Goal: Transaction & Acquisition: Purchase product/service

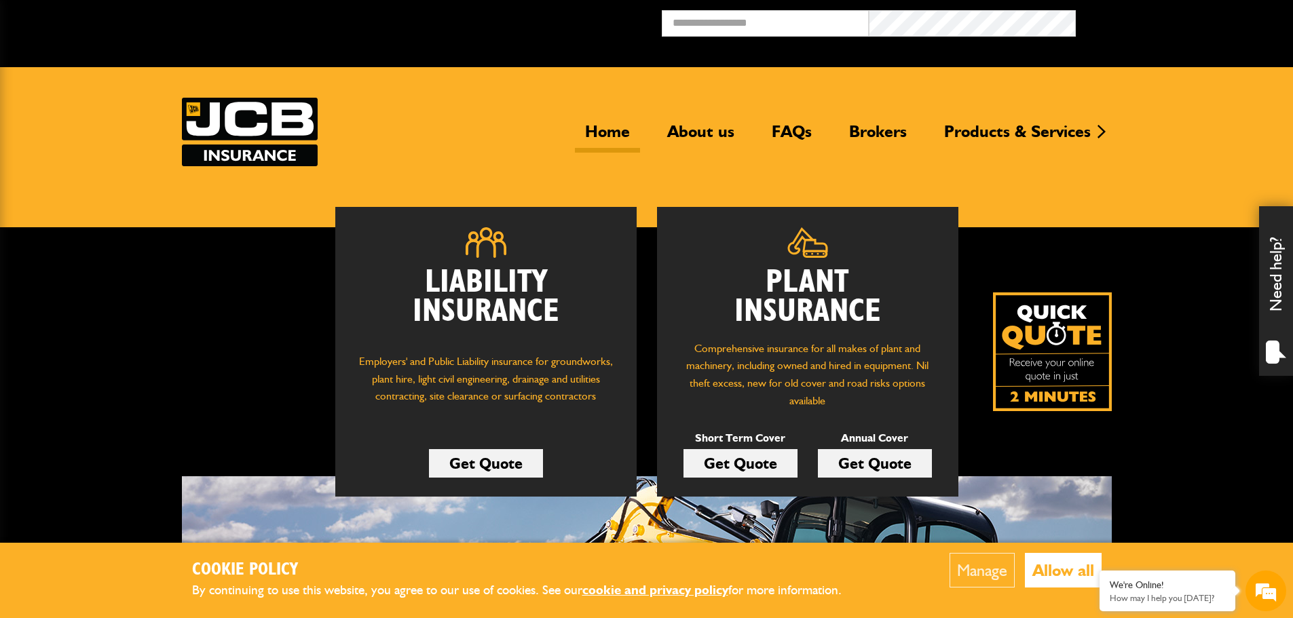
click at [752, 461] on link "Get Quote" at bounding box center [740, 463] width 114 height 28
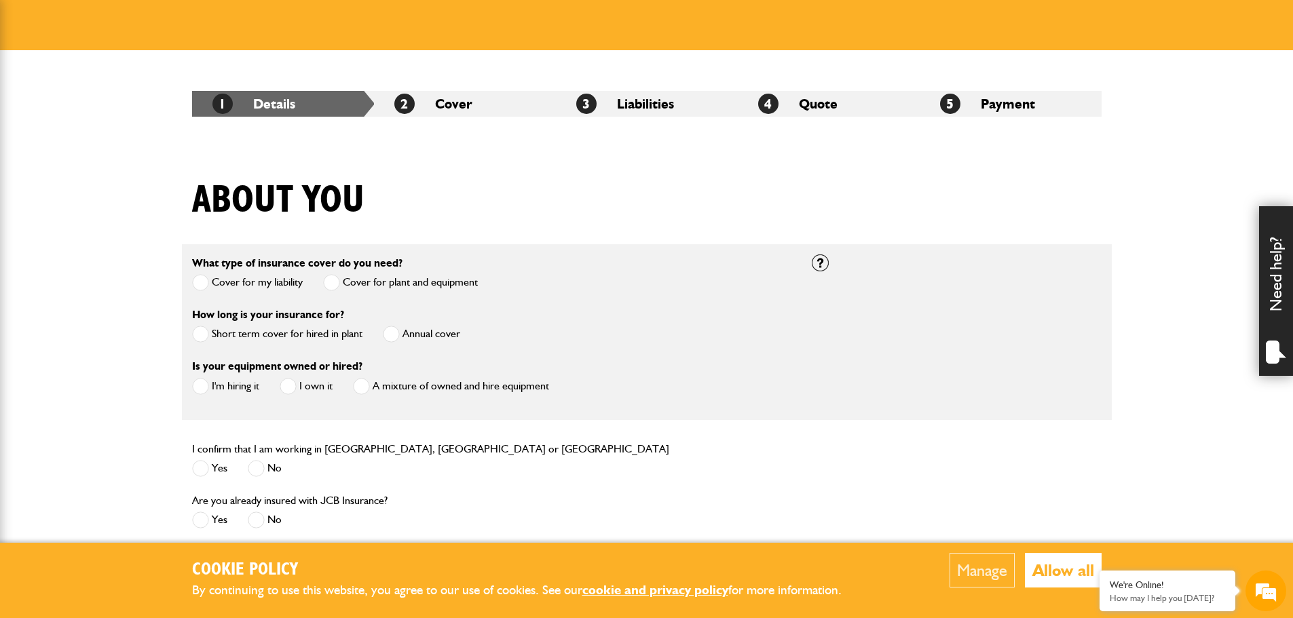
scroll to position [204, 0]
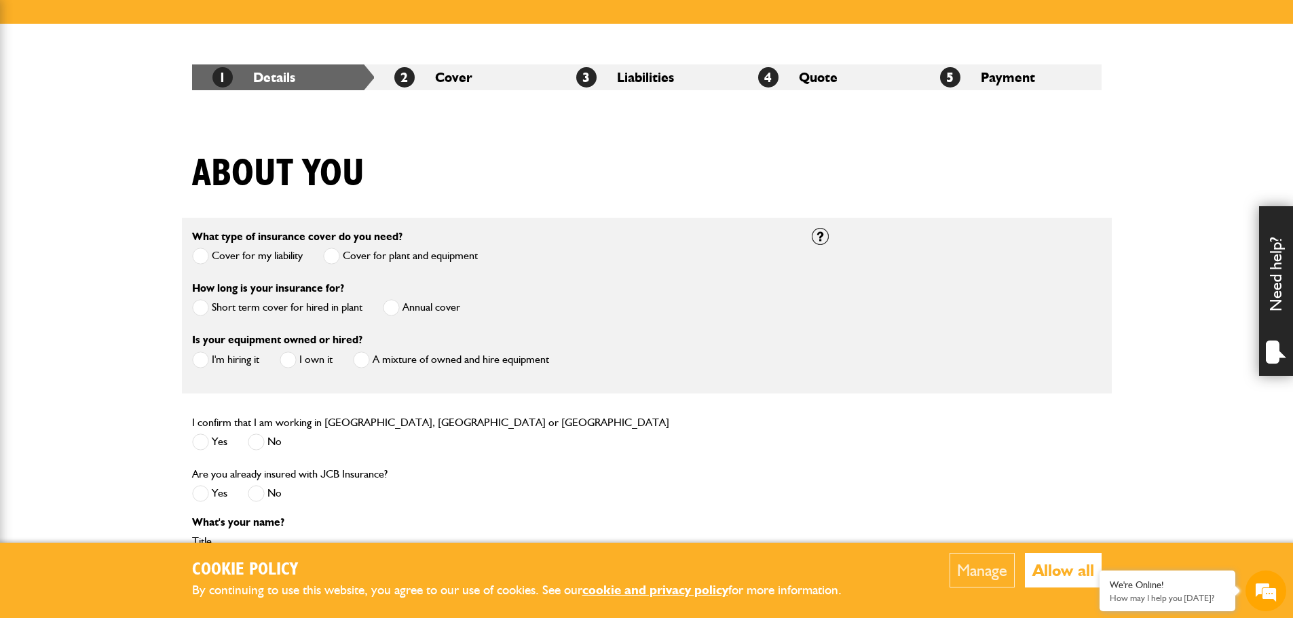
click at [204, 311] on span at bounding box center [200, 307] width 17 height 17
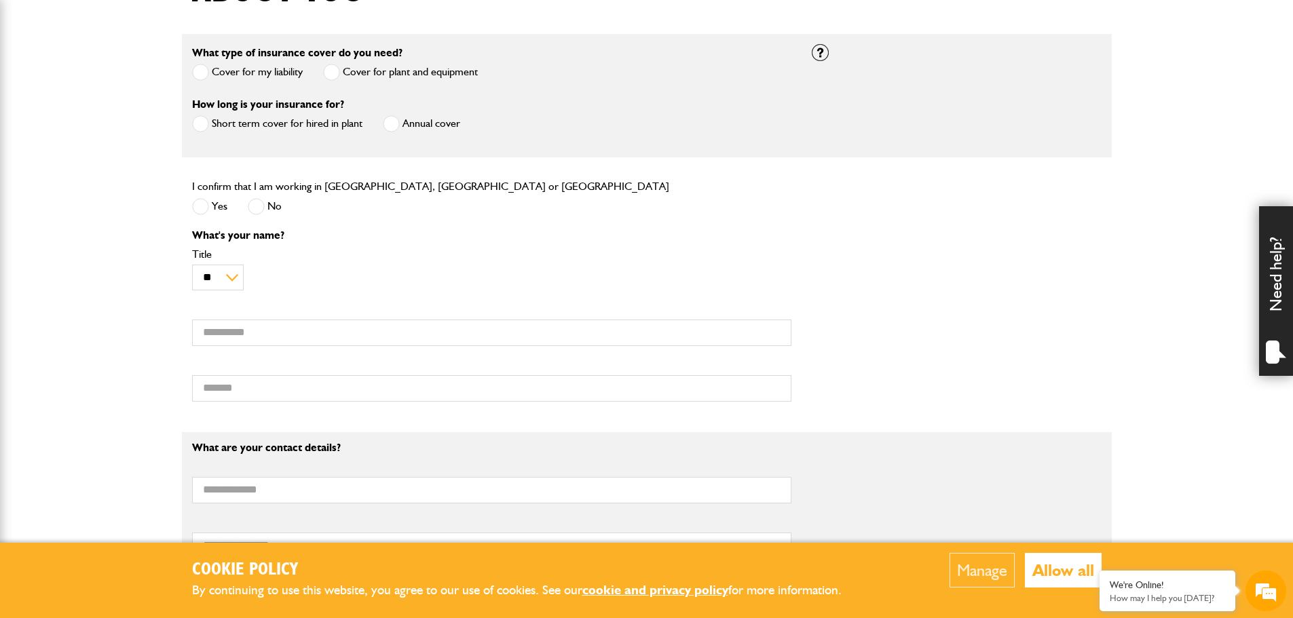
scroll to position [407, 0]
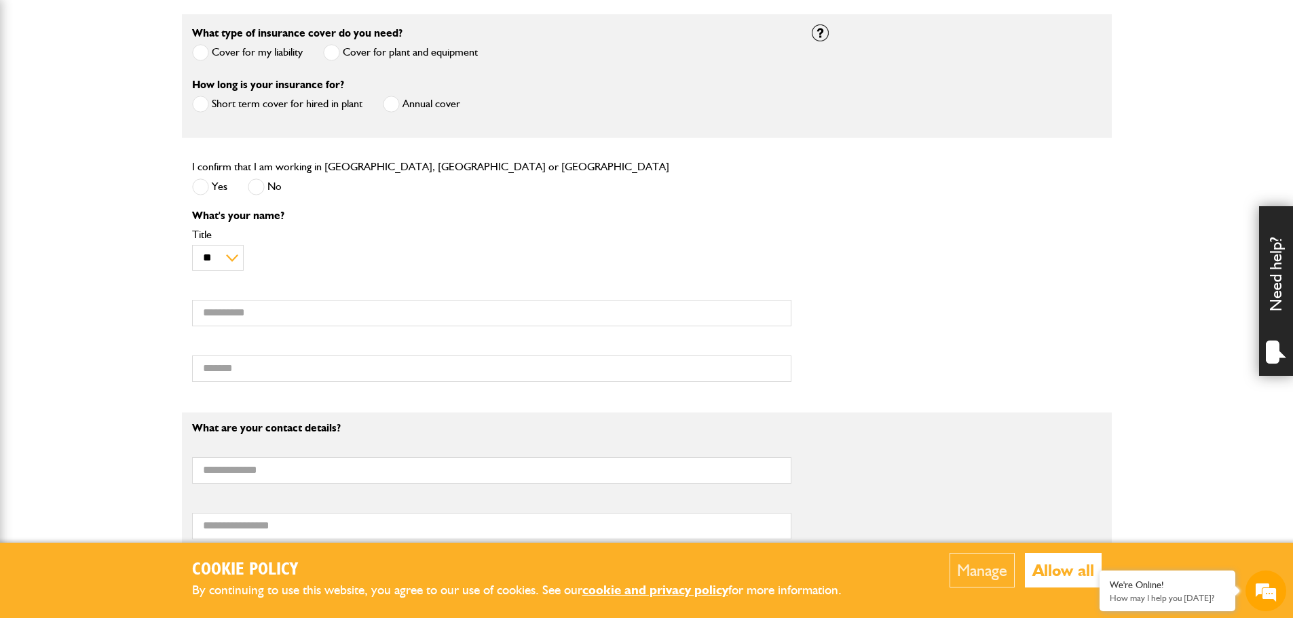
click at [201, 192] on span at bounding box center [200, 186] width 17 height 17
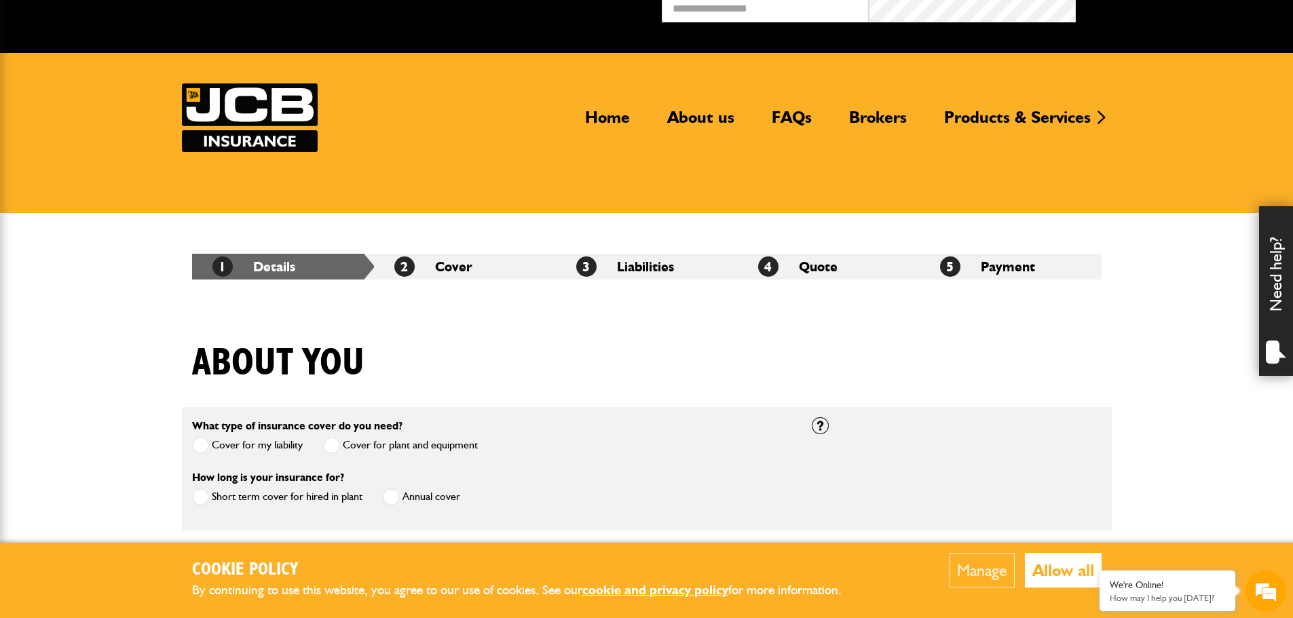
scroll to position [0, 0]
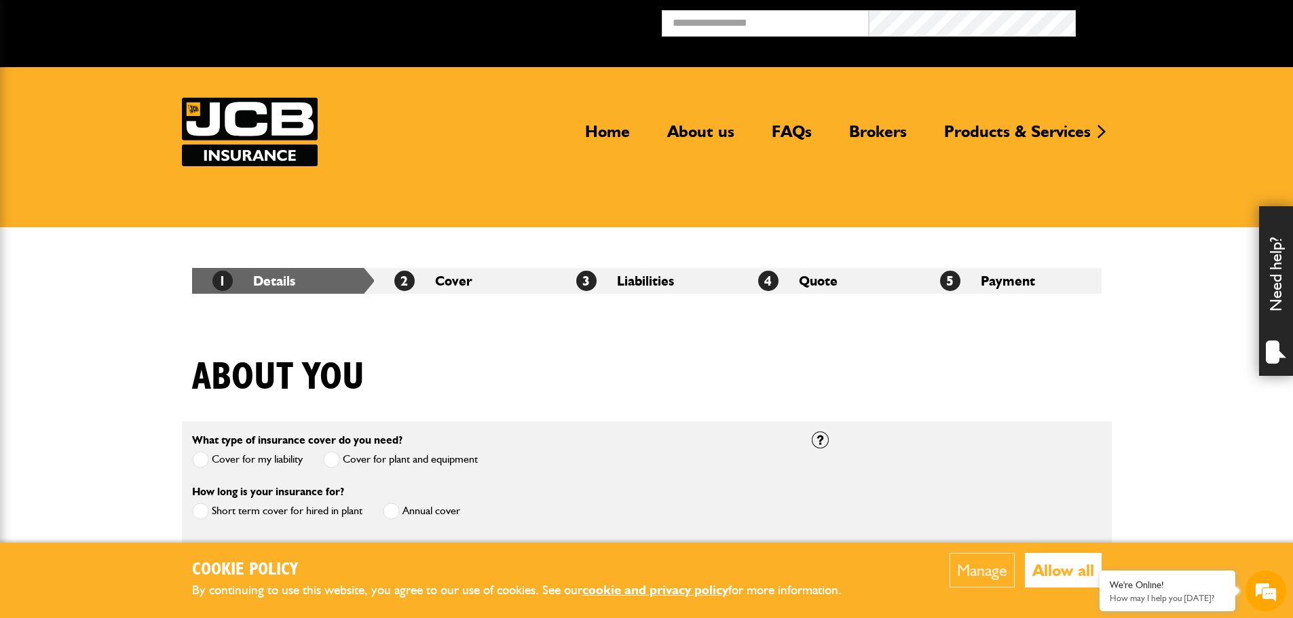
click at [477, 286] on li "2 Cover" at bounding box center [465, 281] width 182 height 26
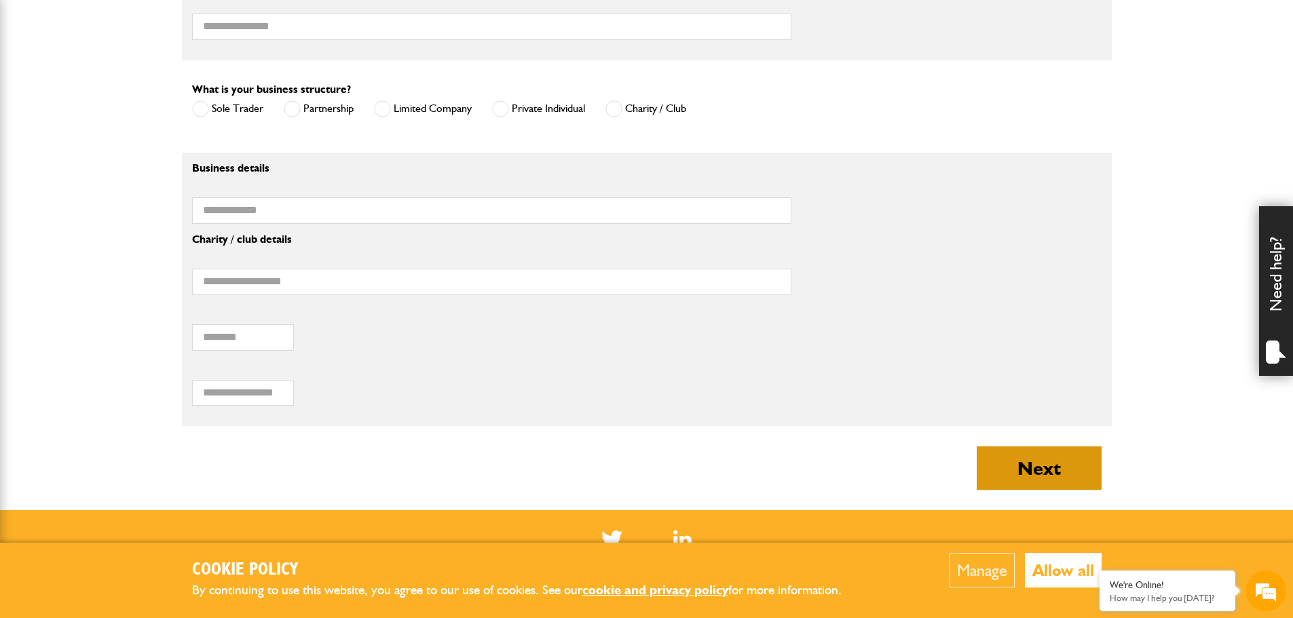
scroll to position [915, 0]
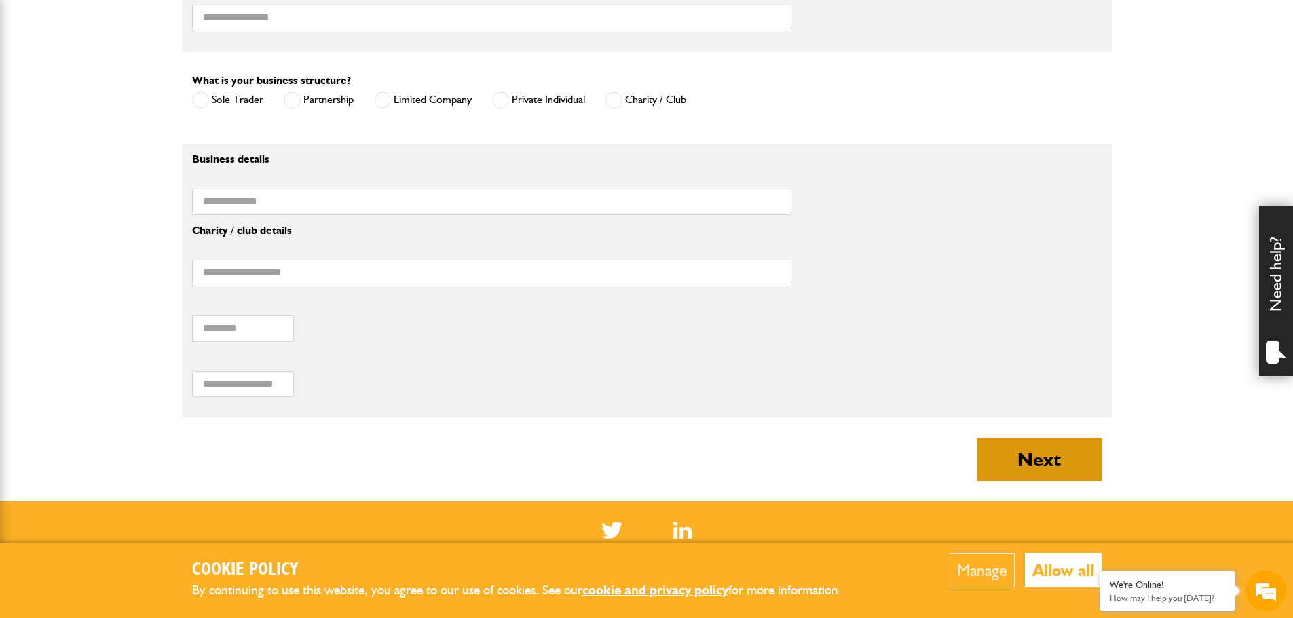
click at [1052, 446] on button "Next" at bounding box center [1038, 459] width 125 height 43
